Goal: Transaction & Acquisition: Subscribe to service/newsletter

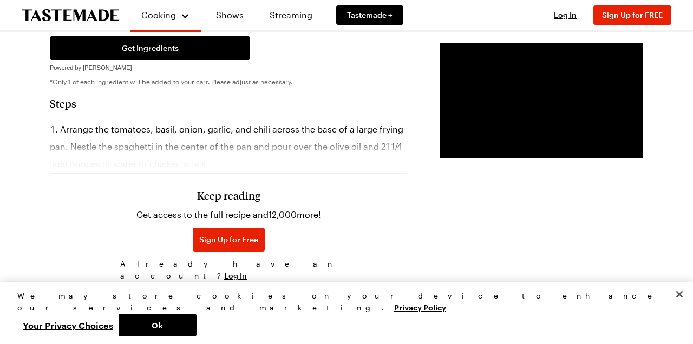
scroll to position [510, 0]
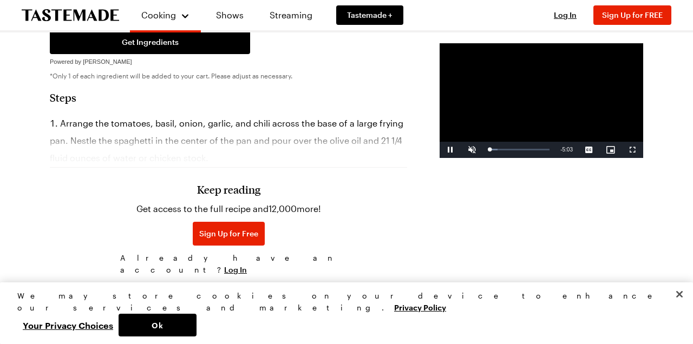
click at [483, 158] on div "Loaded : 15.39% 0:07" at bounding box center [519, 150] width 72 height 16
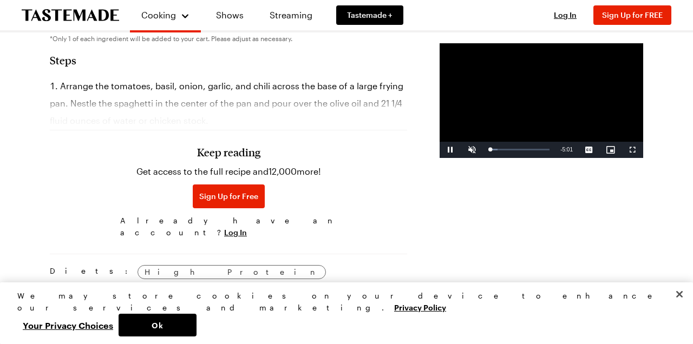
scroll to position [548, 0]
click at [302, 288] on div "Meal Types: Lunch Dinner" at bounding box center [228, 295] width 357 height 14
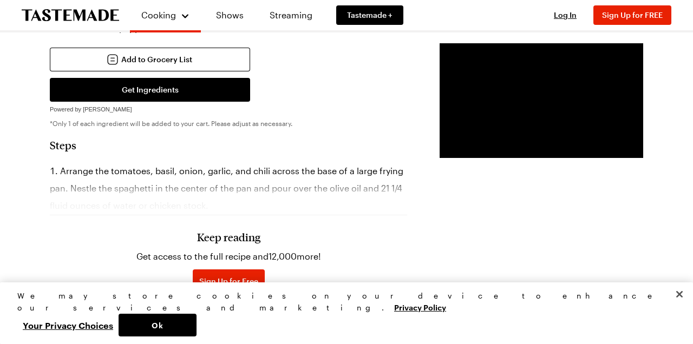
scroll to position [469, 0]
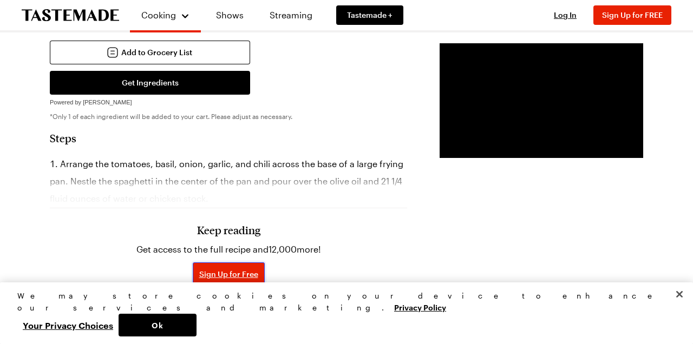
click at [210, 267] on button "Sign Up for Free" at bounding box center [229, 274] width 72 height 24
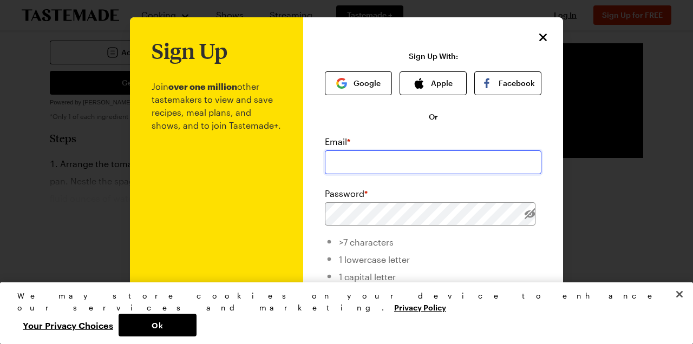
click at [419, 159] on input "email" at bounding box center [433, 162] width 216 height 24
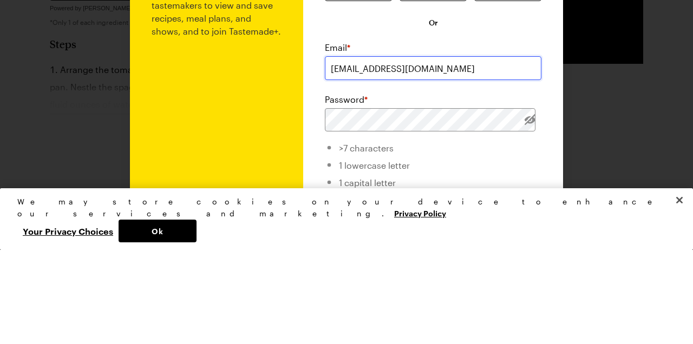
type input "[EMAIL_ADDRESS][DOMAIN_NAME]"
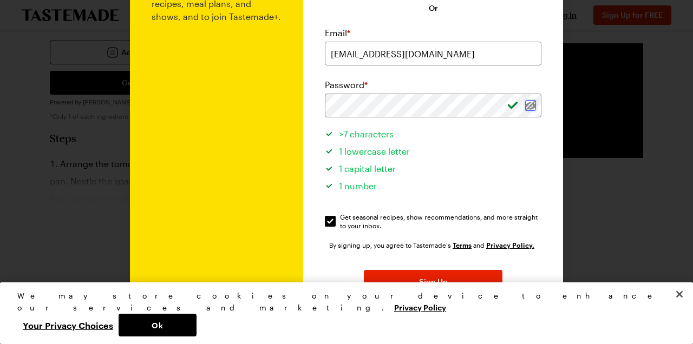
scroll to position [109, 0]
click at [438, 291] on button "Sign Up" at bounding box center [433, 282] width 139 height 24
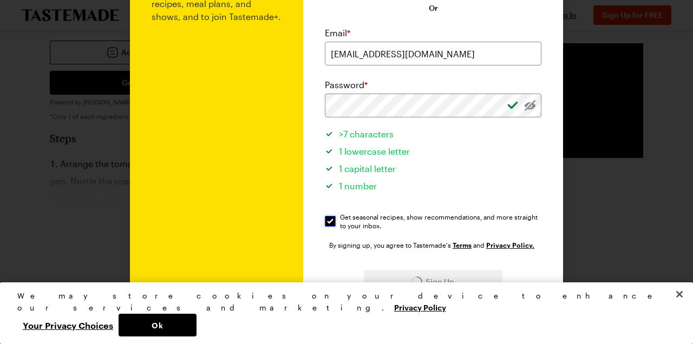
click at [332, 222] on input "Get seasonal recipes, show recommendations, and more straight to your inbox. Ge…" at bounding box center [330, 221] width 11 height 11
checkbox input "false"
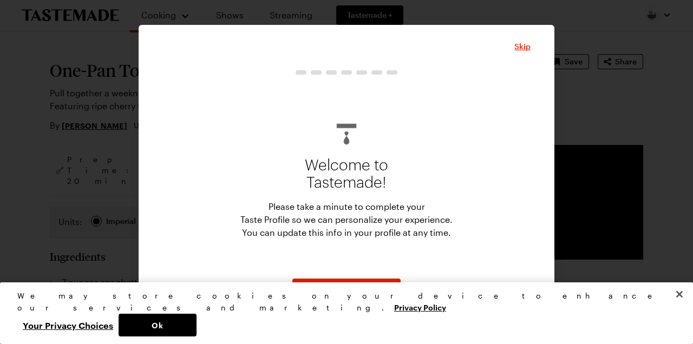
scroll to position [25, 0]
click at [523, 43] on span "Skip" at bounding box center [522, 46] width 16 height 11
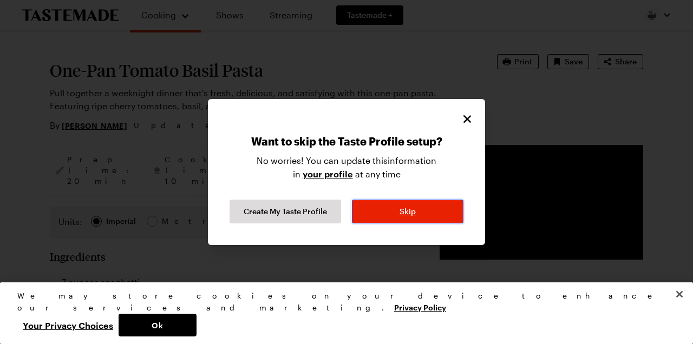
click at [427, 212] on button "Skip" at bounding box center [407, 212] width 111 height 24
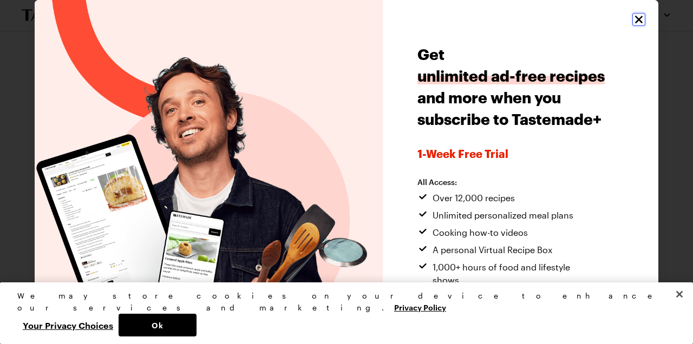
click at [637, 21] on icon "Close" at bounding box center [639, 20] width 8 height 8
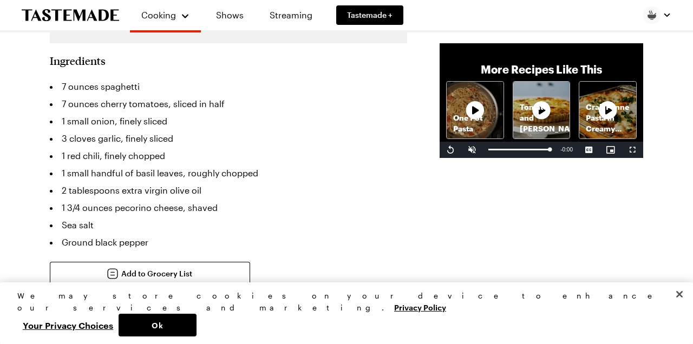
scroll to position [252, 0]
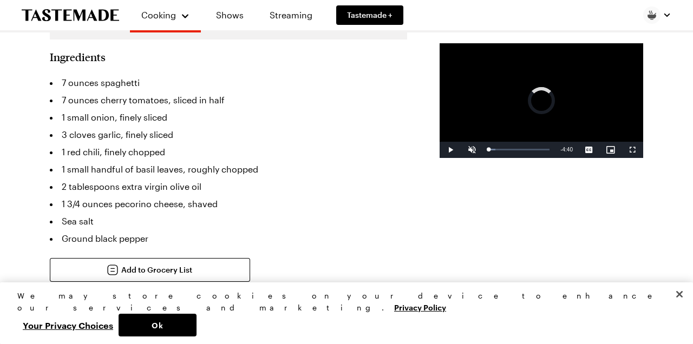
click at [488, 150] on div "0:30" at bounding box center [488, 150] width 0 height 2
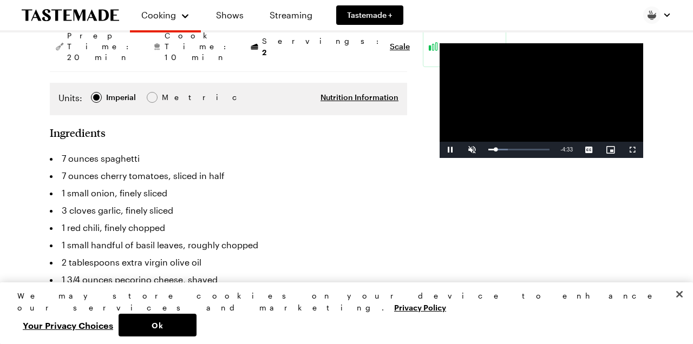
scroll to position [187, 0]
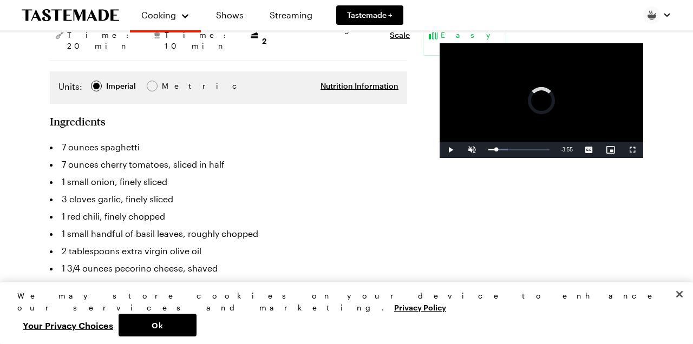
click at [488, 150] on div "0:38" at bounding box center [492, 150] width 8 height 2
click at [488, 150] on div "1:17" at bounding box center [495, 150] width 15 height 2
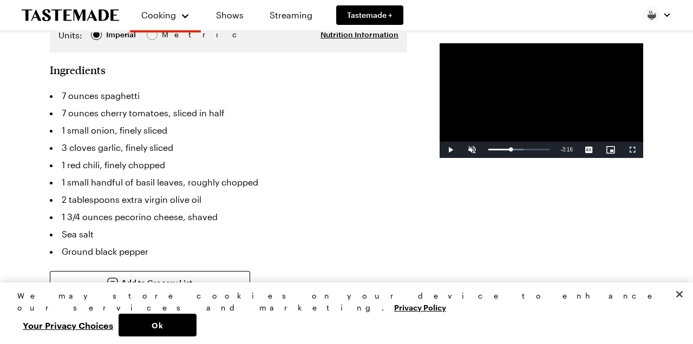
scroll to position [239, 0]
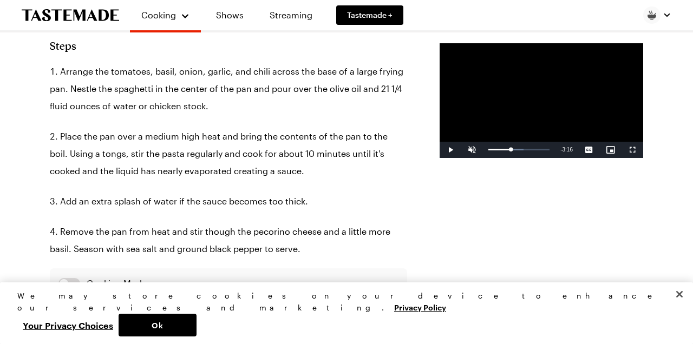
type textarea "x"
